Goal: Task Accomplishment & Management: Manage account settings

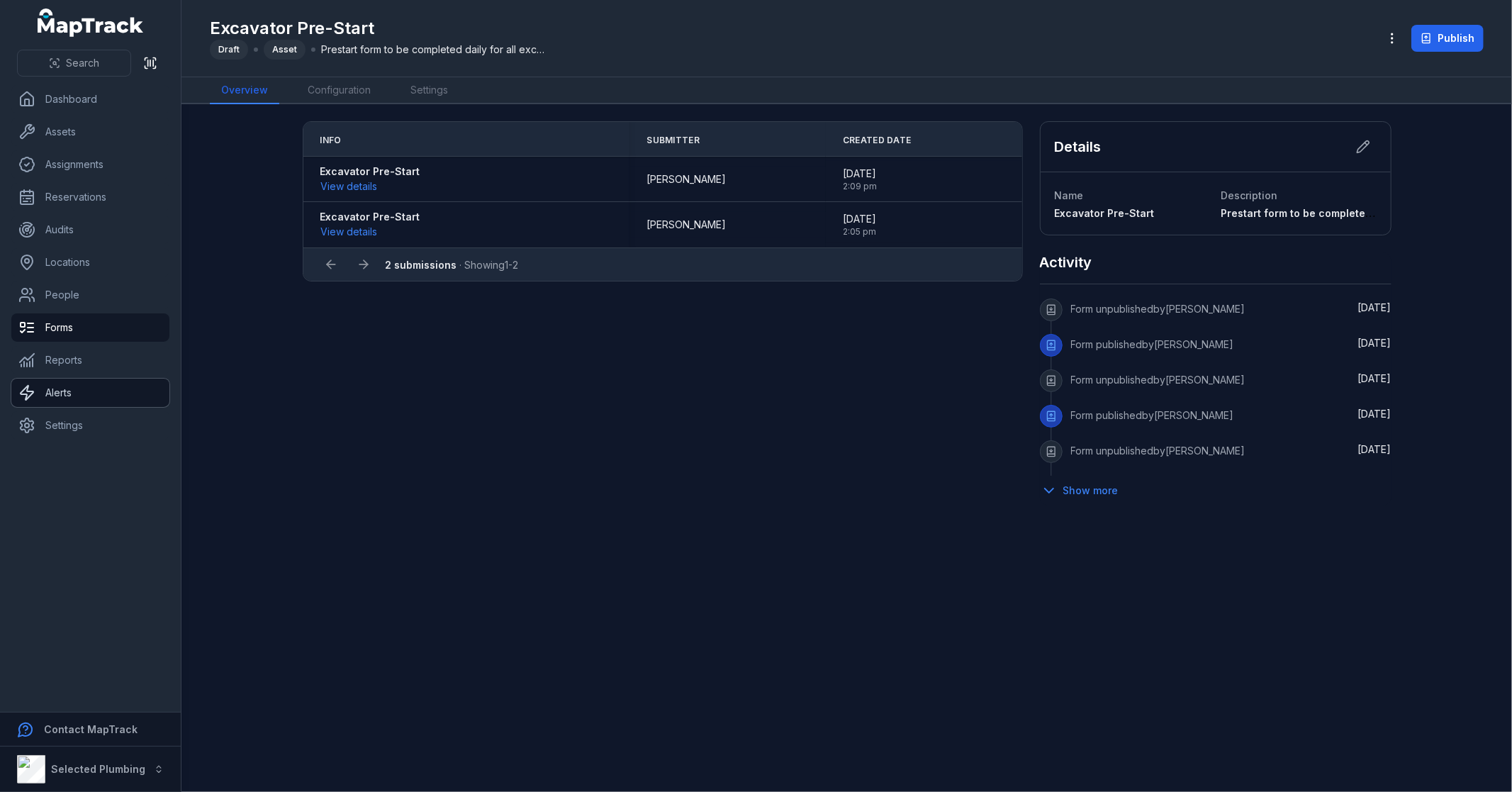
click at [90, 390] on link "Alerts" at bounding box center [90, 393] width 158 height 28
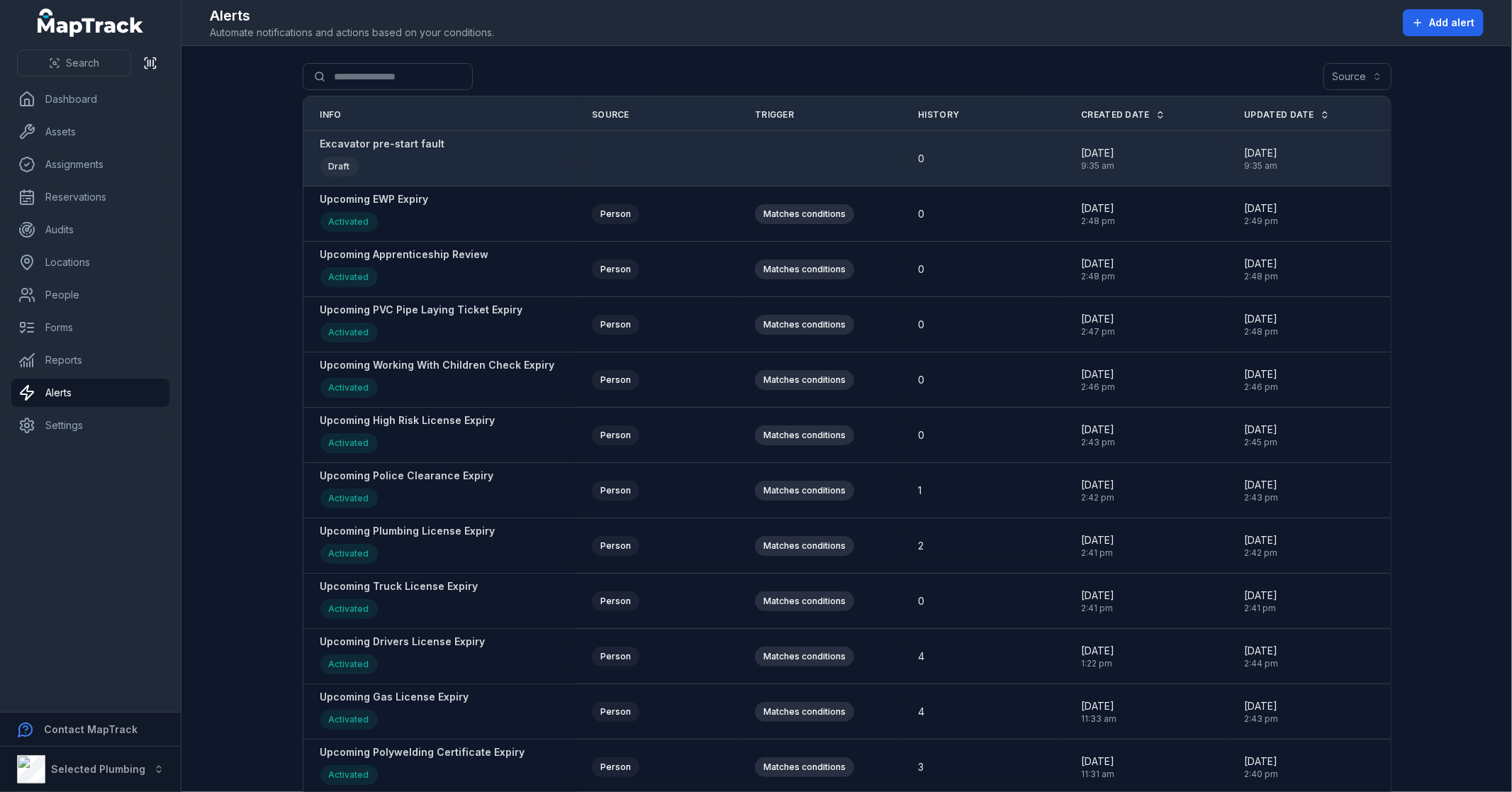
click at [407, 147] on strong "Excavator pre-start fault" at bounding box center [382, 143] width 125 height 14
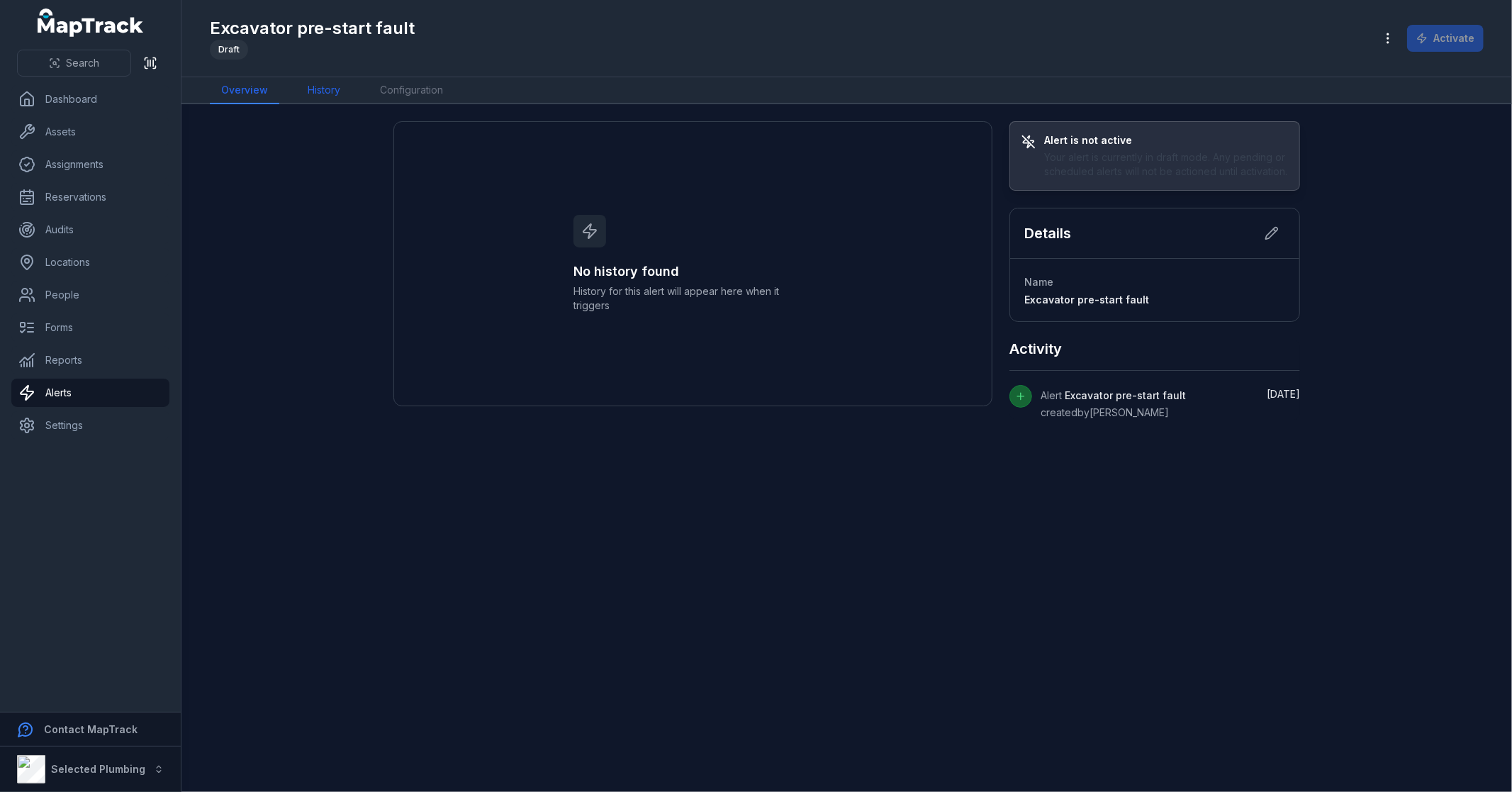
click at [319, 94] on link "History" at bounding box center [324, 91] width 55 height 27
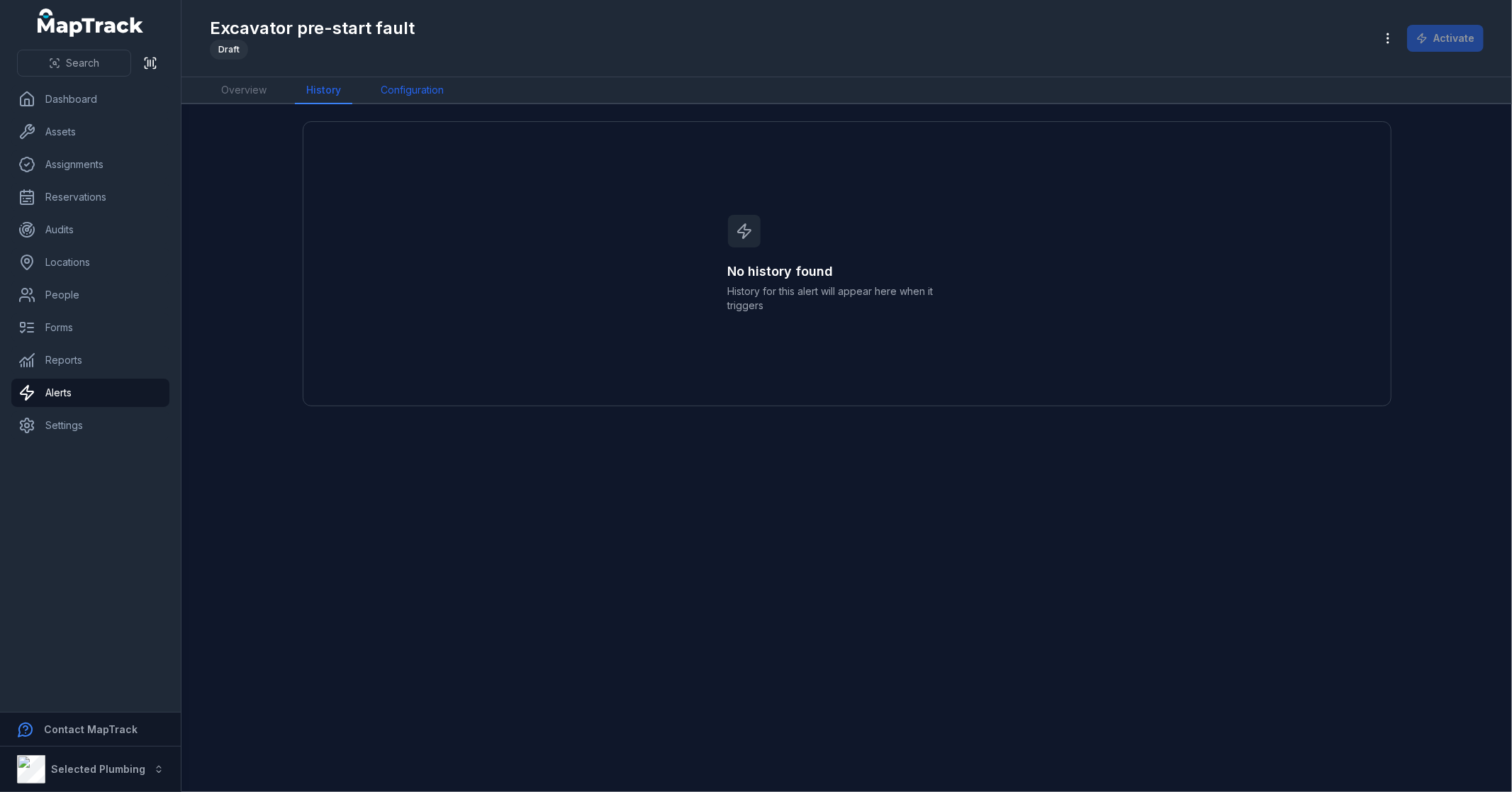
click at [403, 90] on link "Configuration" at bounding box center [411, 91] width 85 height 27
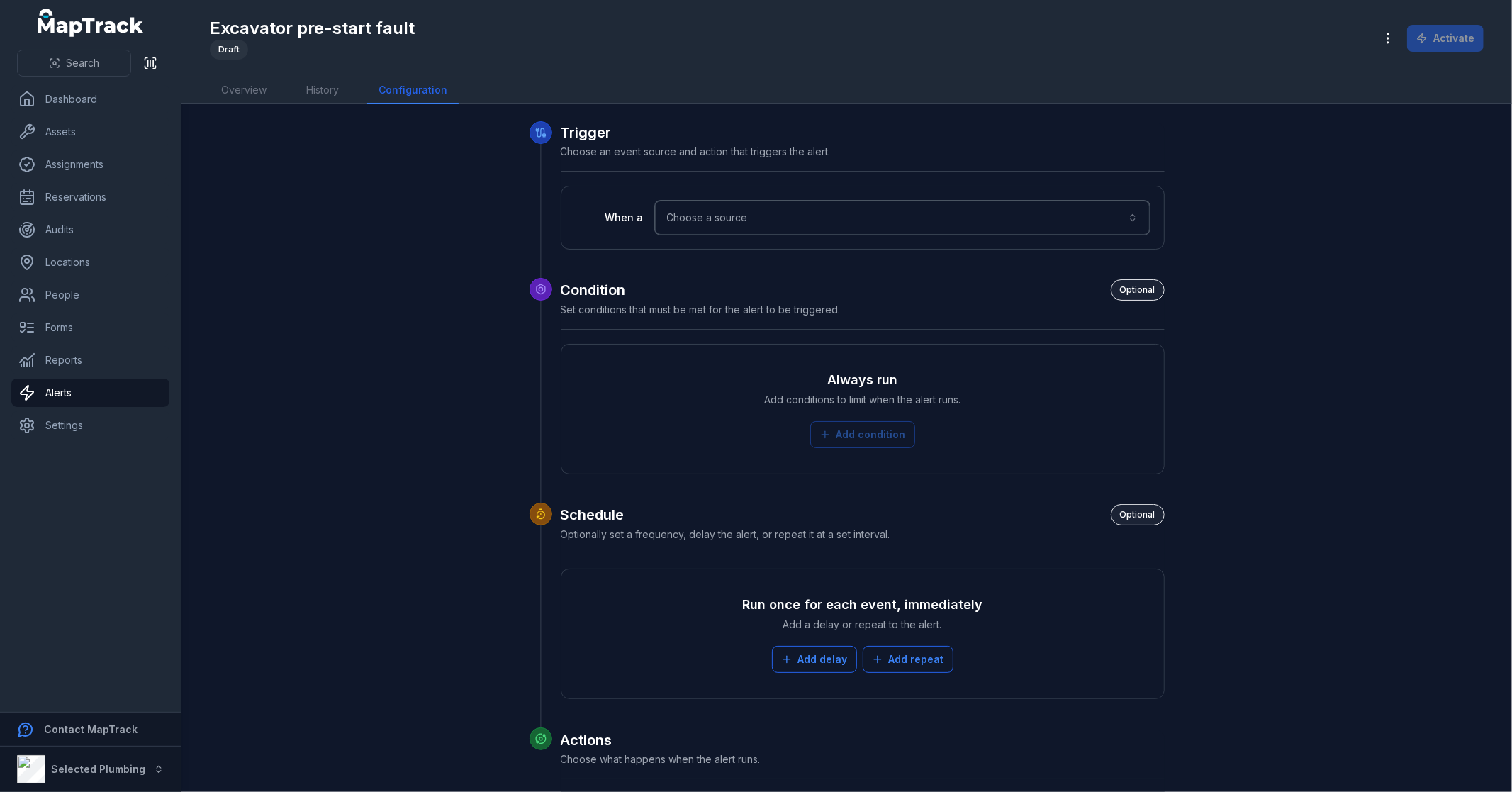
click at [731, 217] on button "Choose a source" at bounding box center [902, 218] width 495 height 34
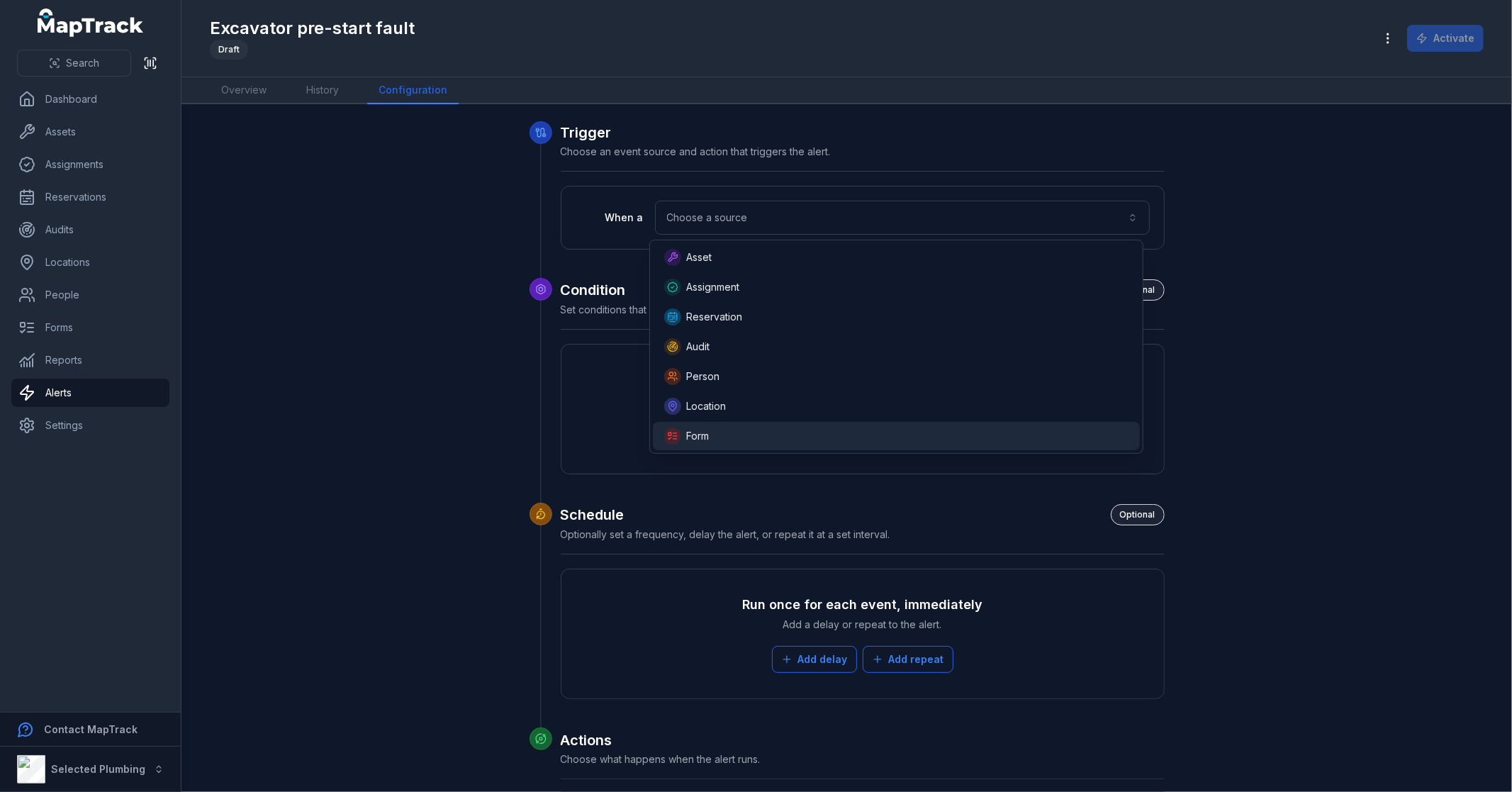
click at [744, 435] on div "Form" at bounding box center [896, 435] width 465 height 17
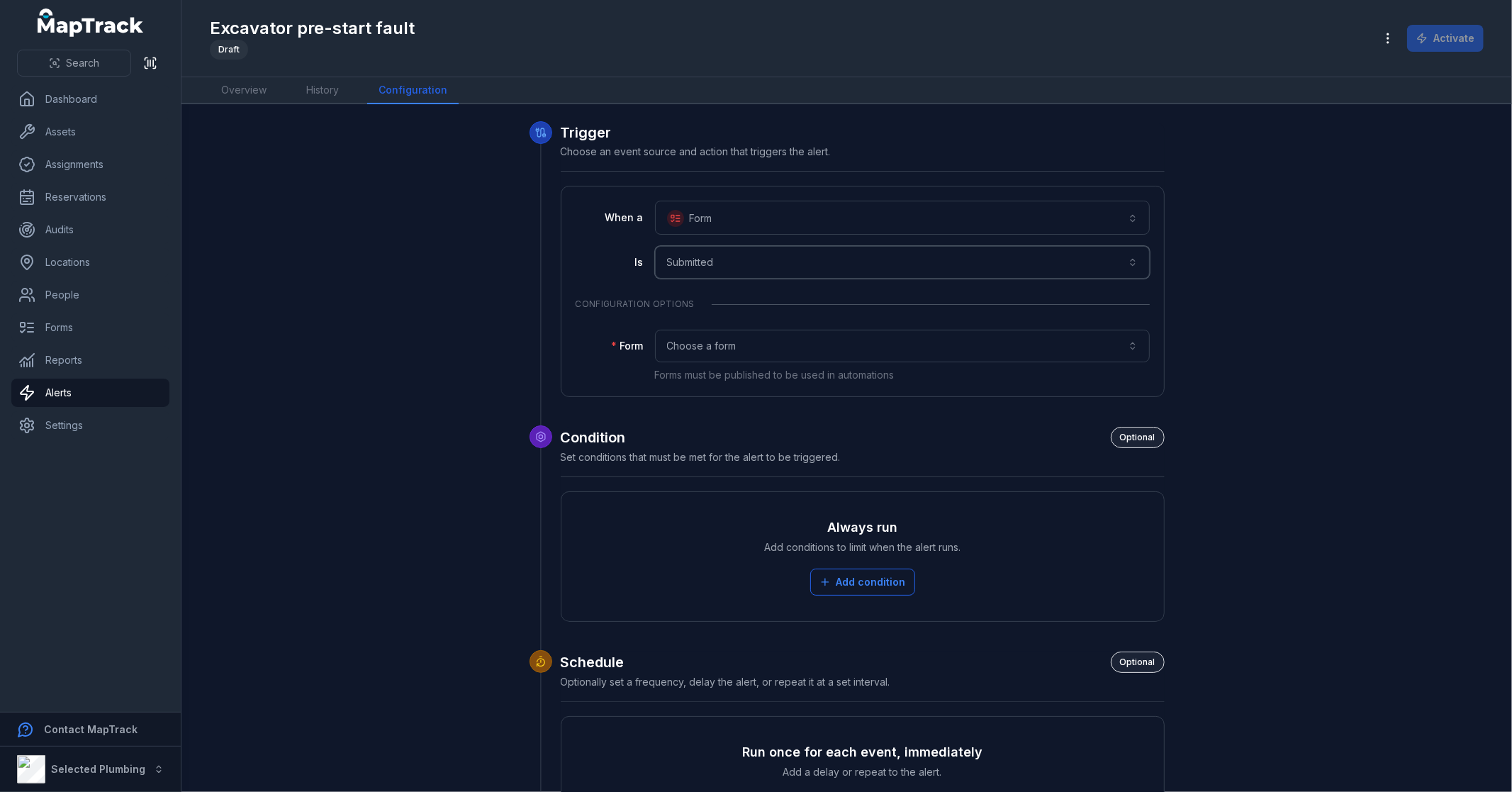
click at [725, 253] on button "**********" at bounding box center [902, 262] width 495 height 33
click at [724, 343] on button "Choose a form" at bounding box center [902, 346] width 495 height 33
click at [445, 311] on div "**********" at bounding box center [847, 627] width 1089 height 1012
click at [106, 325] on link "Forms" at bounding box center [90, 328] width 158 height 28
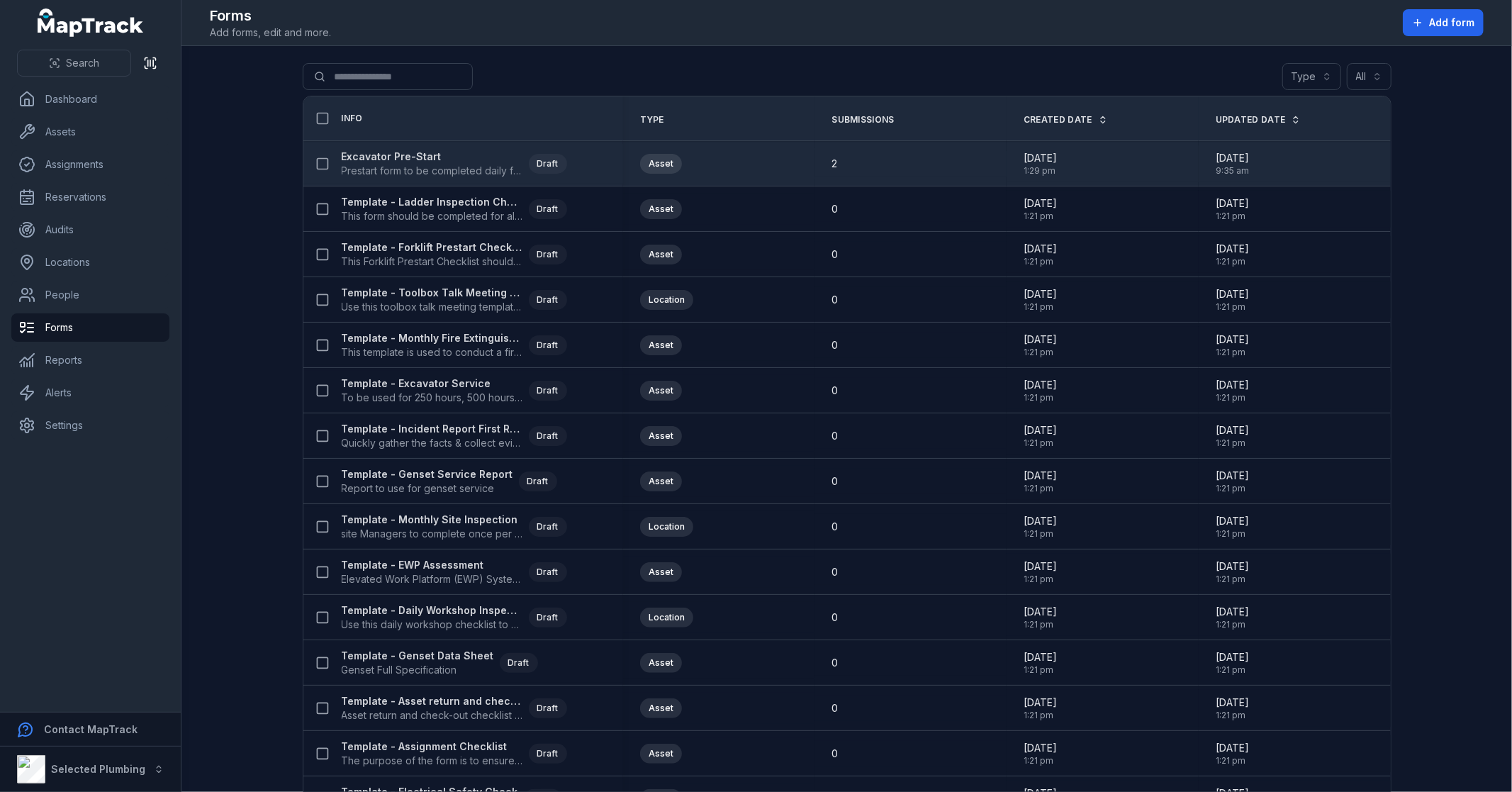
click at [394, 154] on strong "Excavator Pre-Start" at bounding box center [432, 156] width 181 height 14
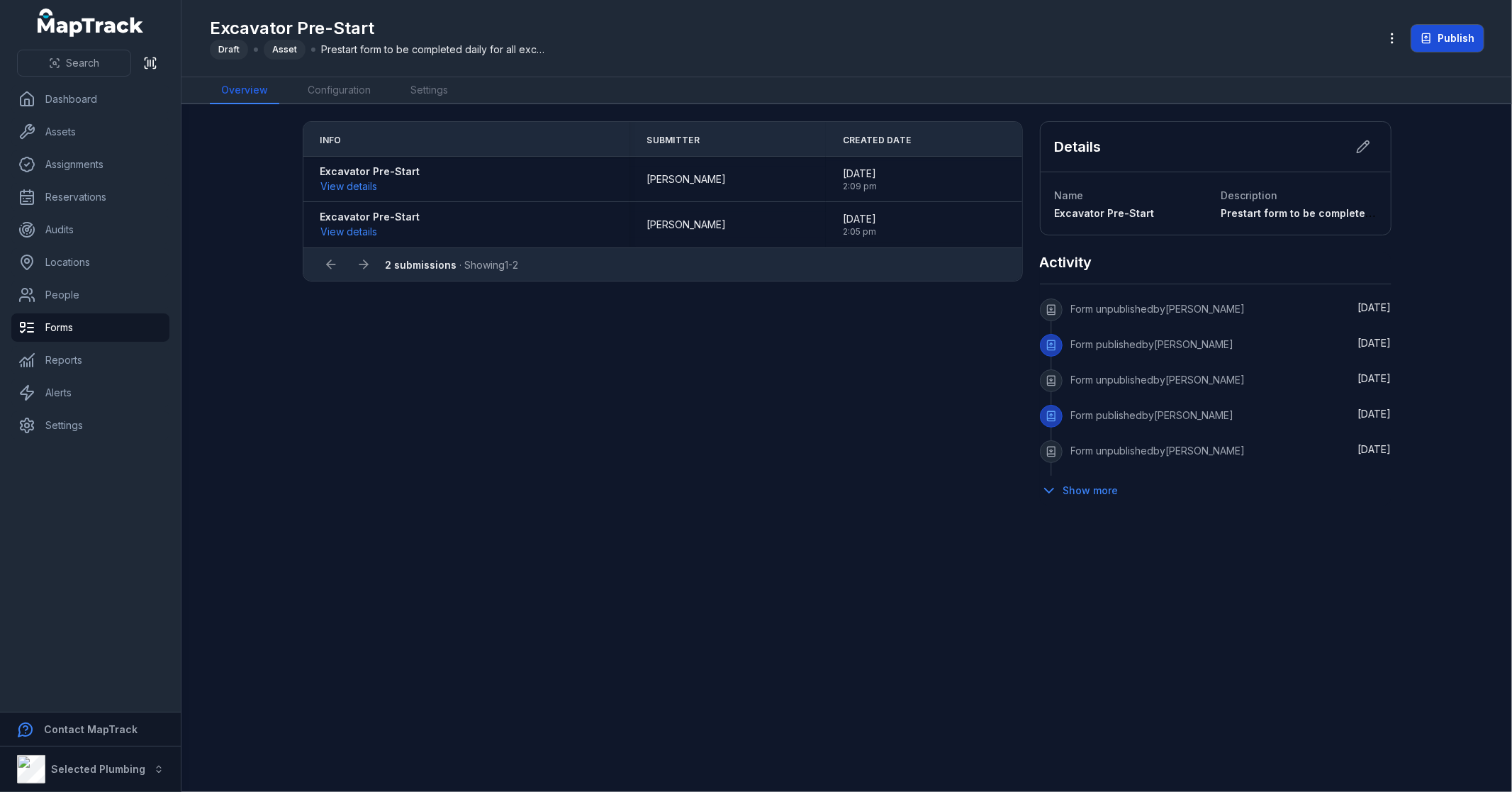
click at [1446, 37] on button "Publish" at bounding box center [1447, 38] width 72 height 27
